Goal: Transaction & Acquisition: Purchase product/service

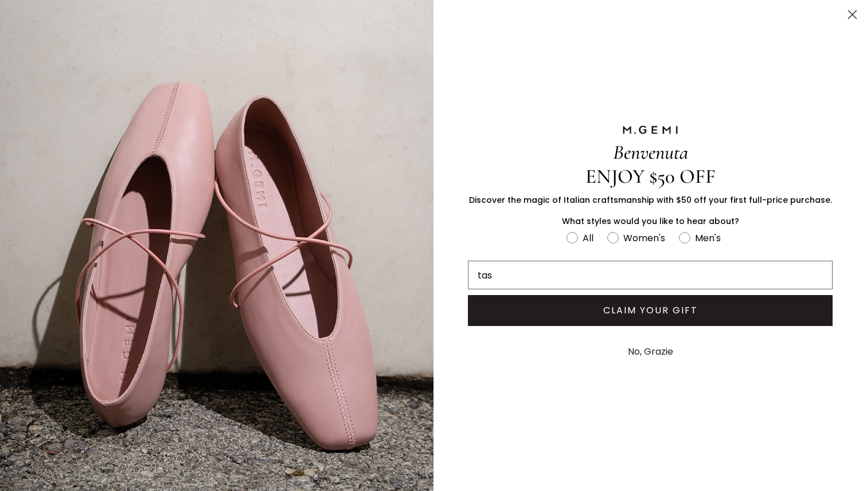
type input "tasmithone@yahoo.com"
click at [573, 318] on button "CLAIM YOUR GIFT" at bounding box center [650, 310] width 365 height 31
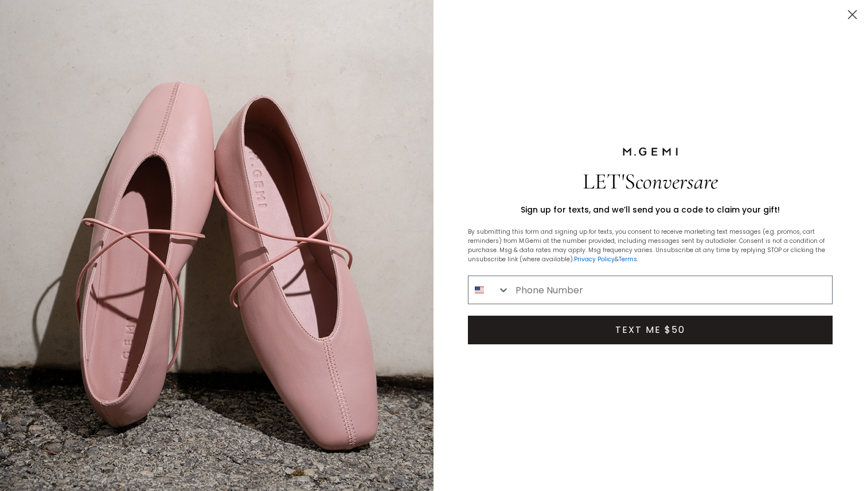
click at [851, 13] on circle "Close dialog" at bounding box center [851, 14] width 19 height 19
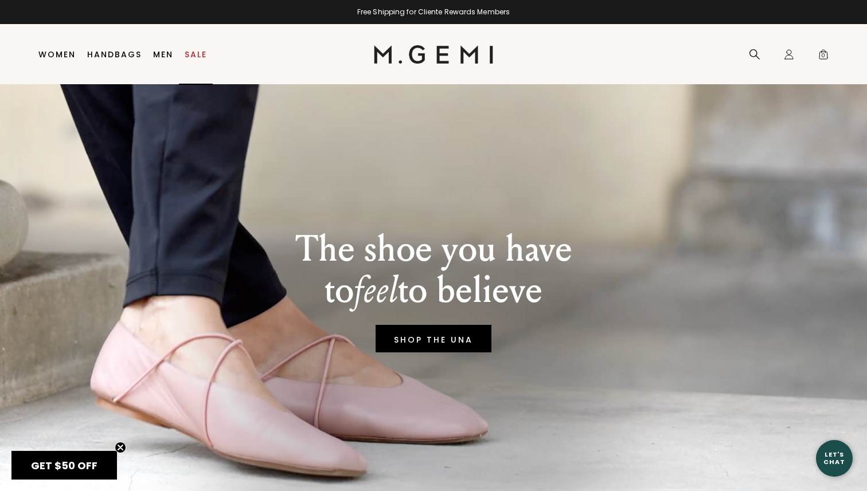
click at [200, 53] on link "Sale" at bounding box center [196, 54] width 22 height 9
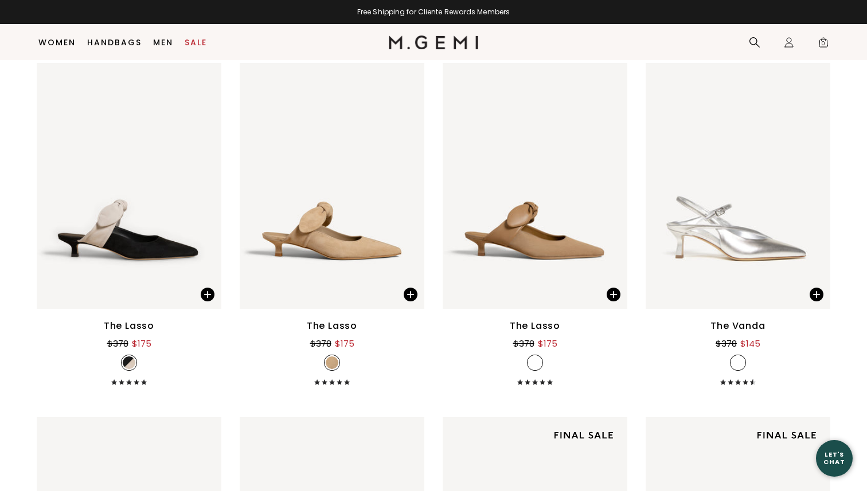
scroll to position [3607, 0]
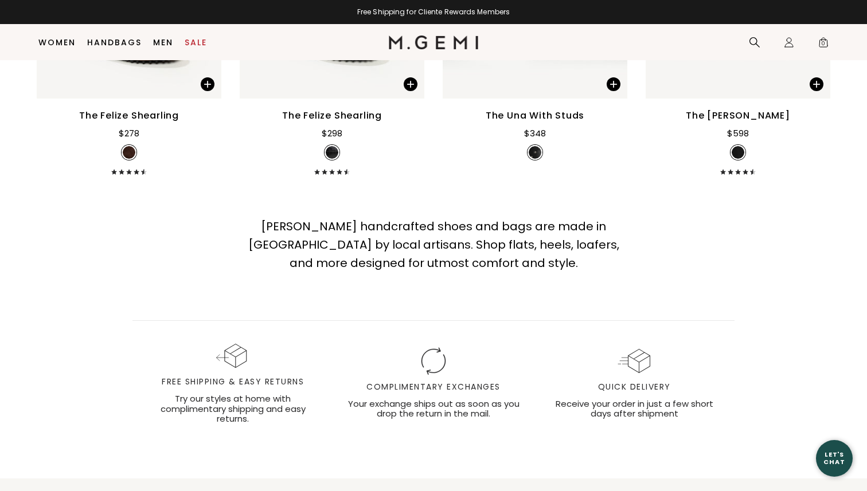
scroll to position [14519, 0]
